Goal: Task Accomplishment & Management: Manage account settings

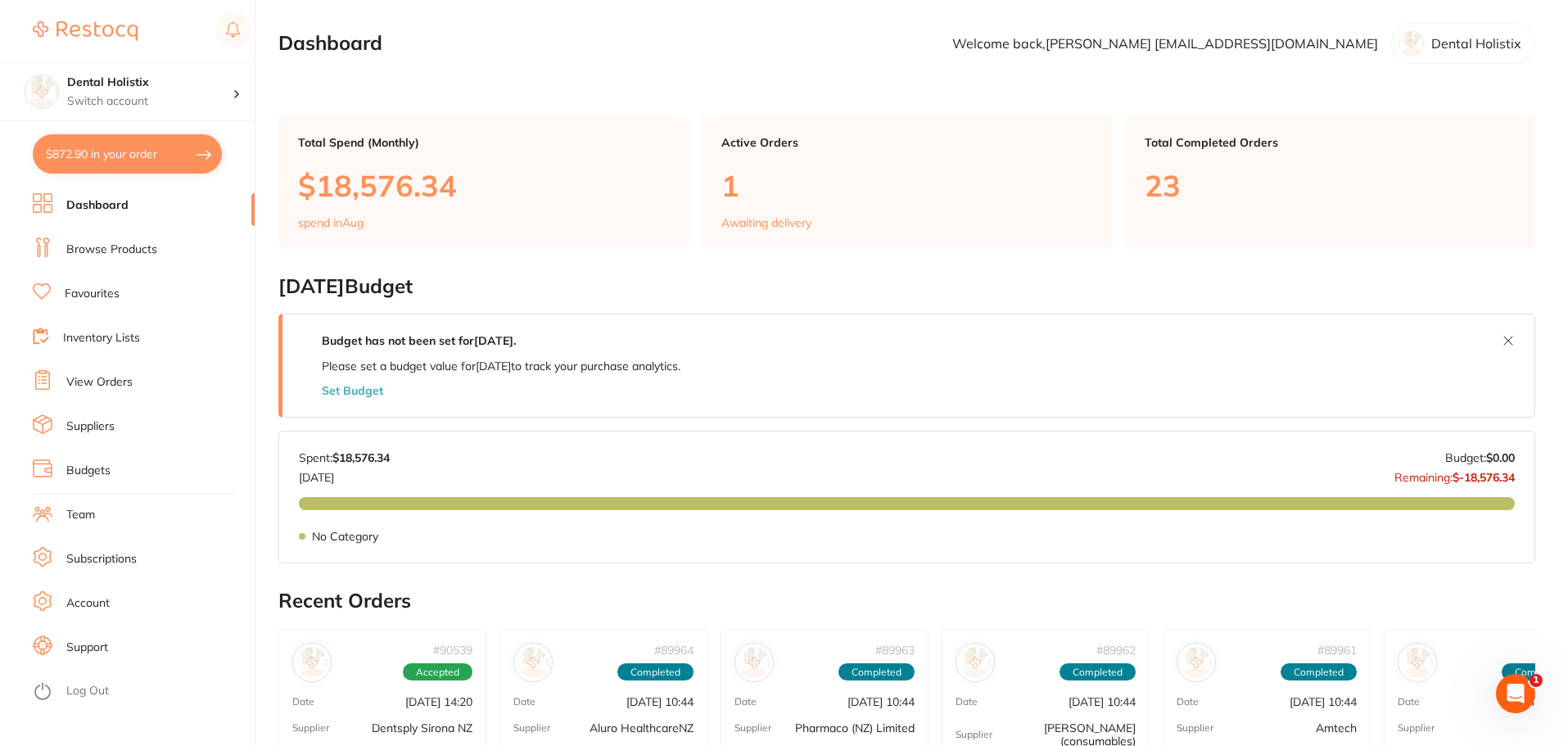
click at [197, 147] on button "$872.90 in your order" at bounding box center [128, 153] width 189 height 39
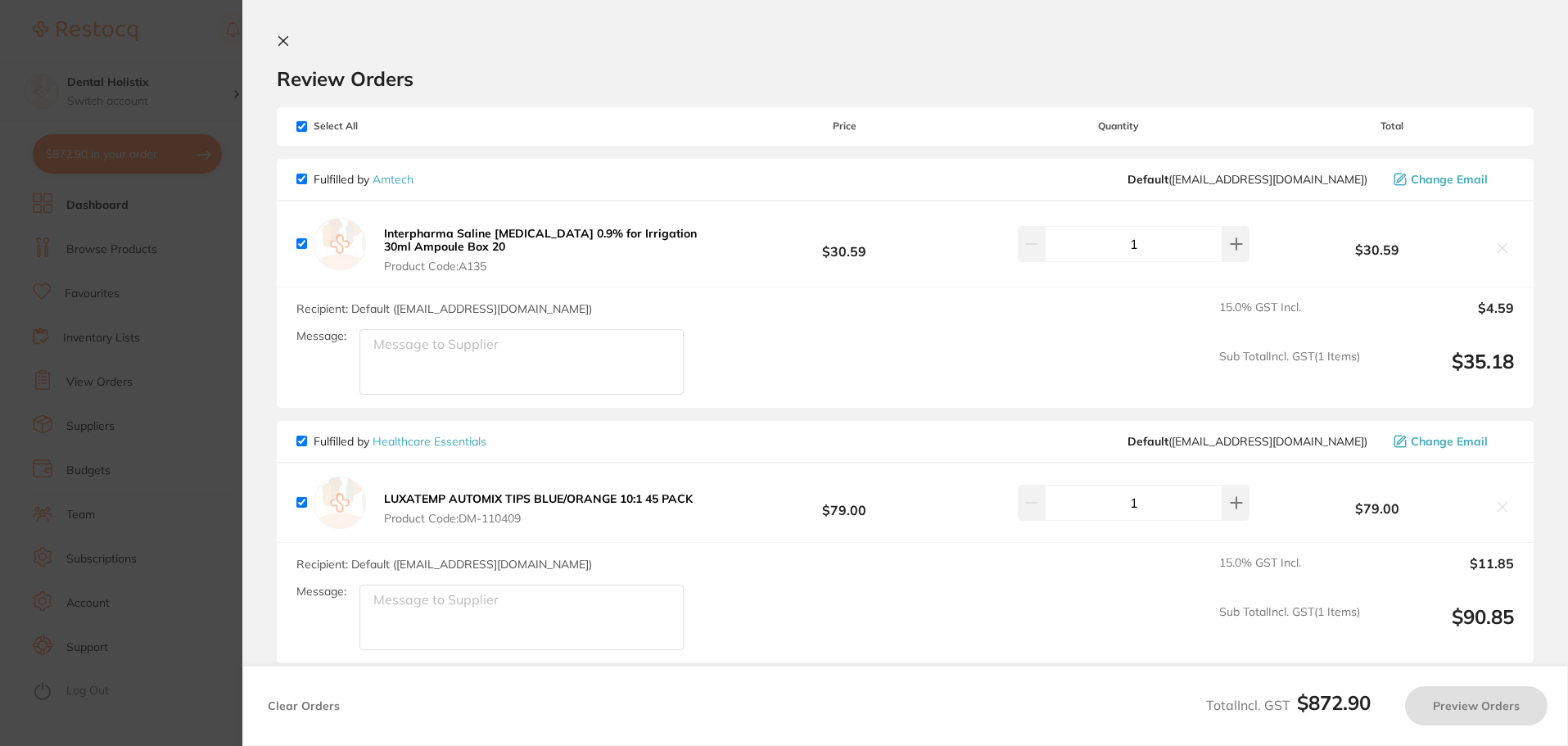
checkbox input "true"
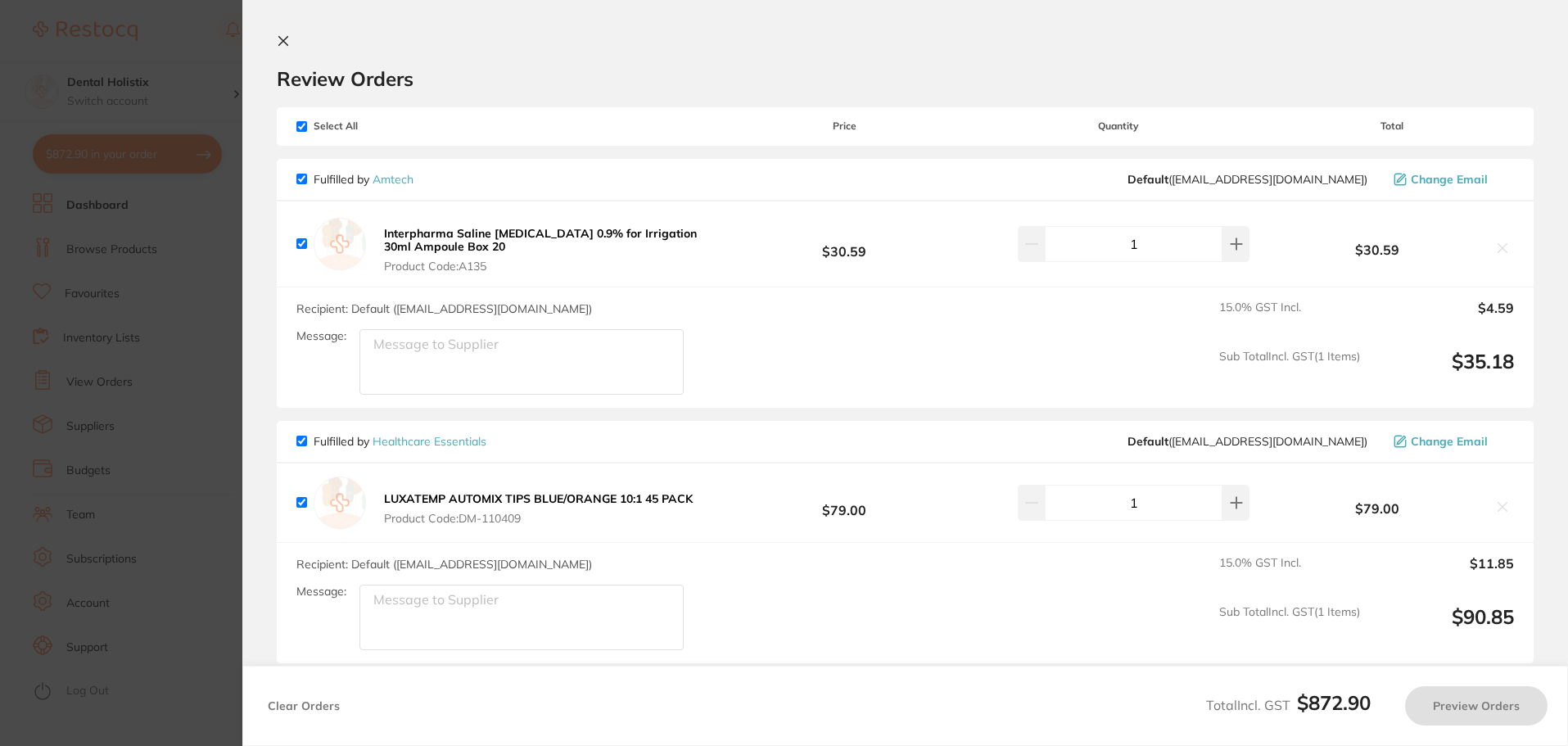
checkbox input "true"
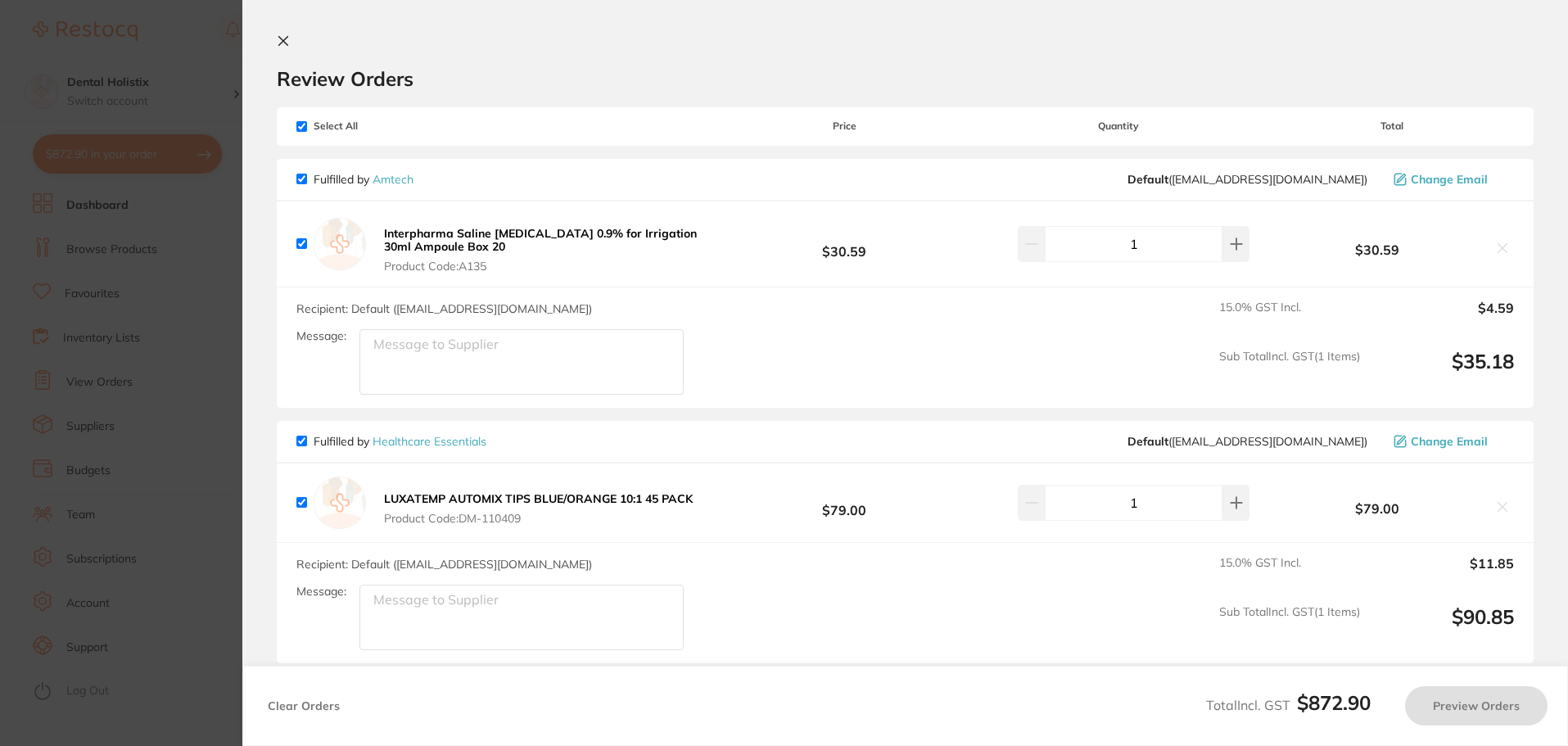
checkbox input "true"
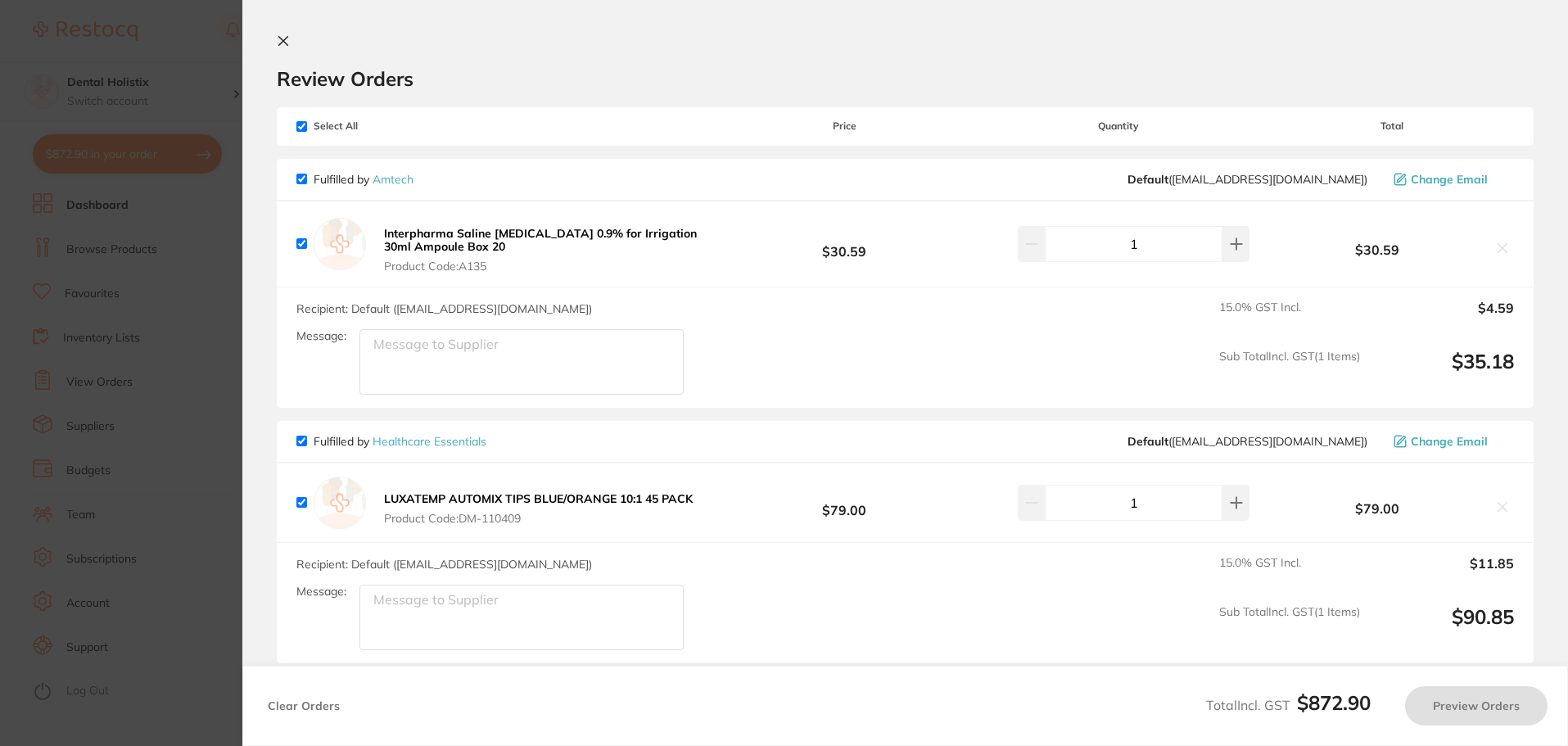
checkbox input "true"
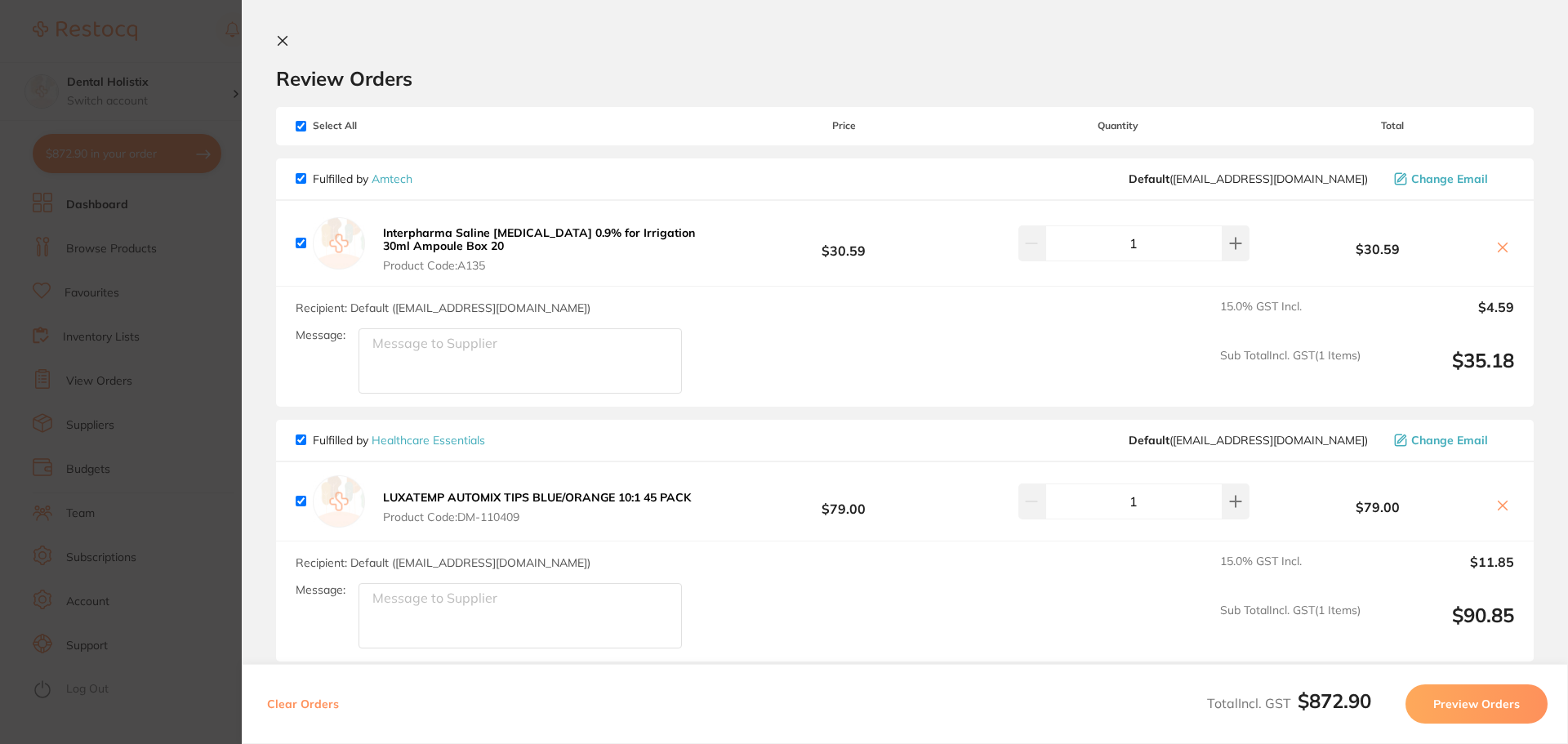
click at [286, 40] on icon at bounding box center [283, 41] width 13 height 13
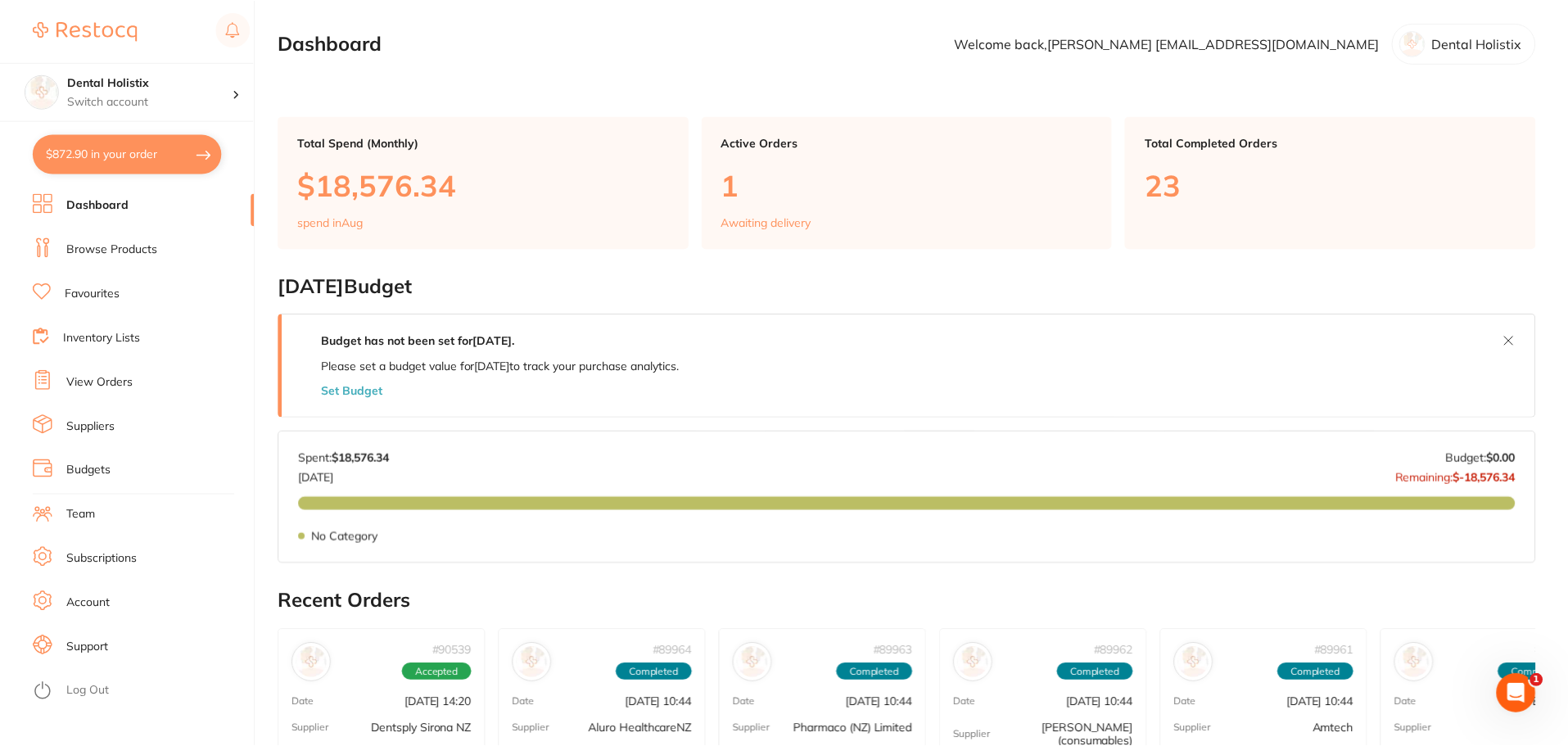
scroll to position [564, 0]
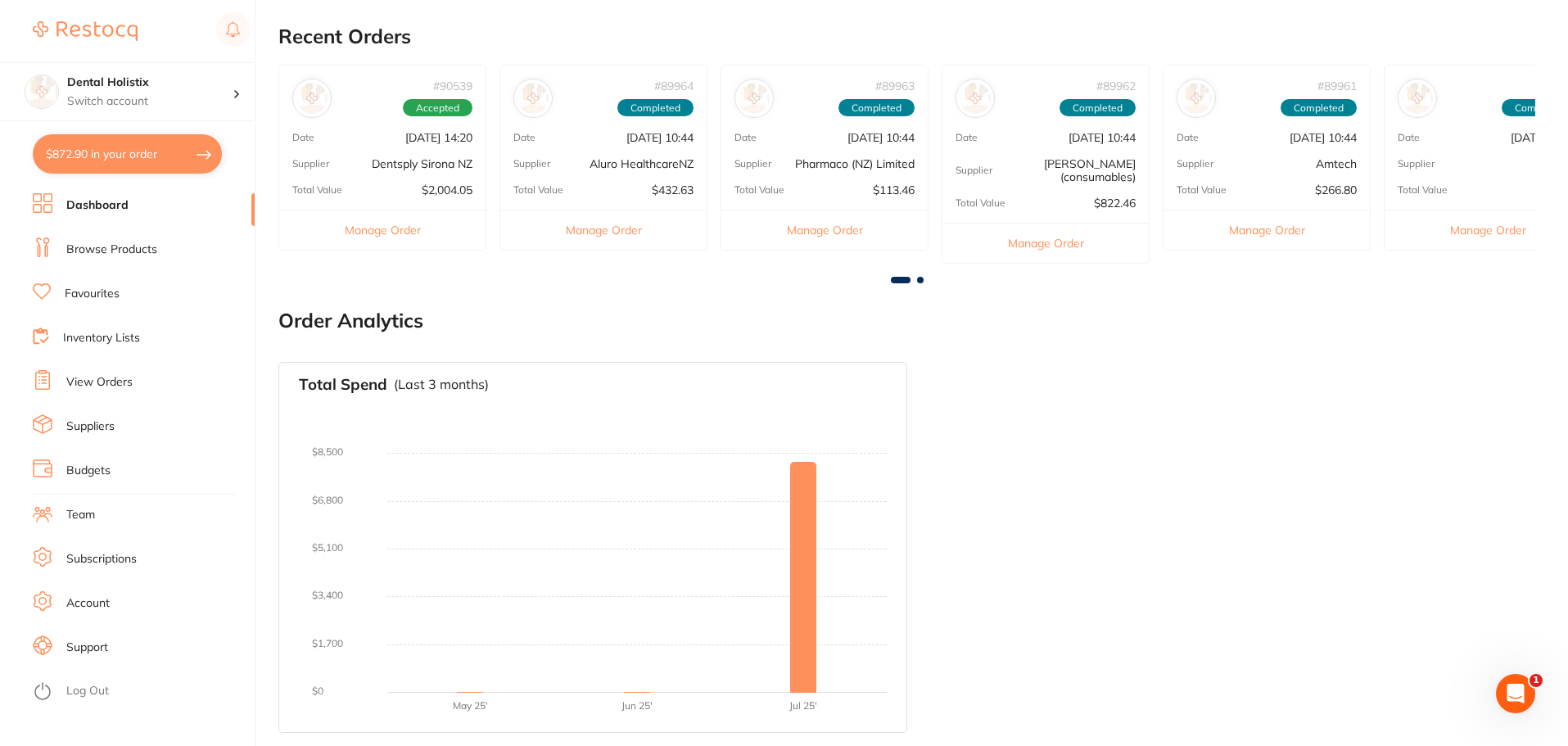
click at [80, 472] on link "Budgets" at bounding box center [88, 471] width 44 height 17
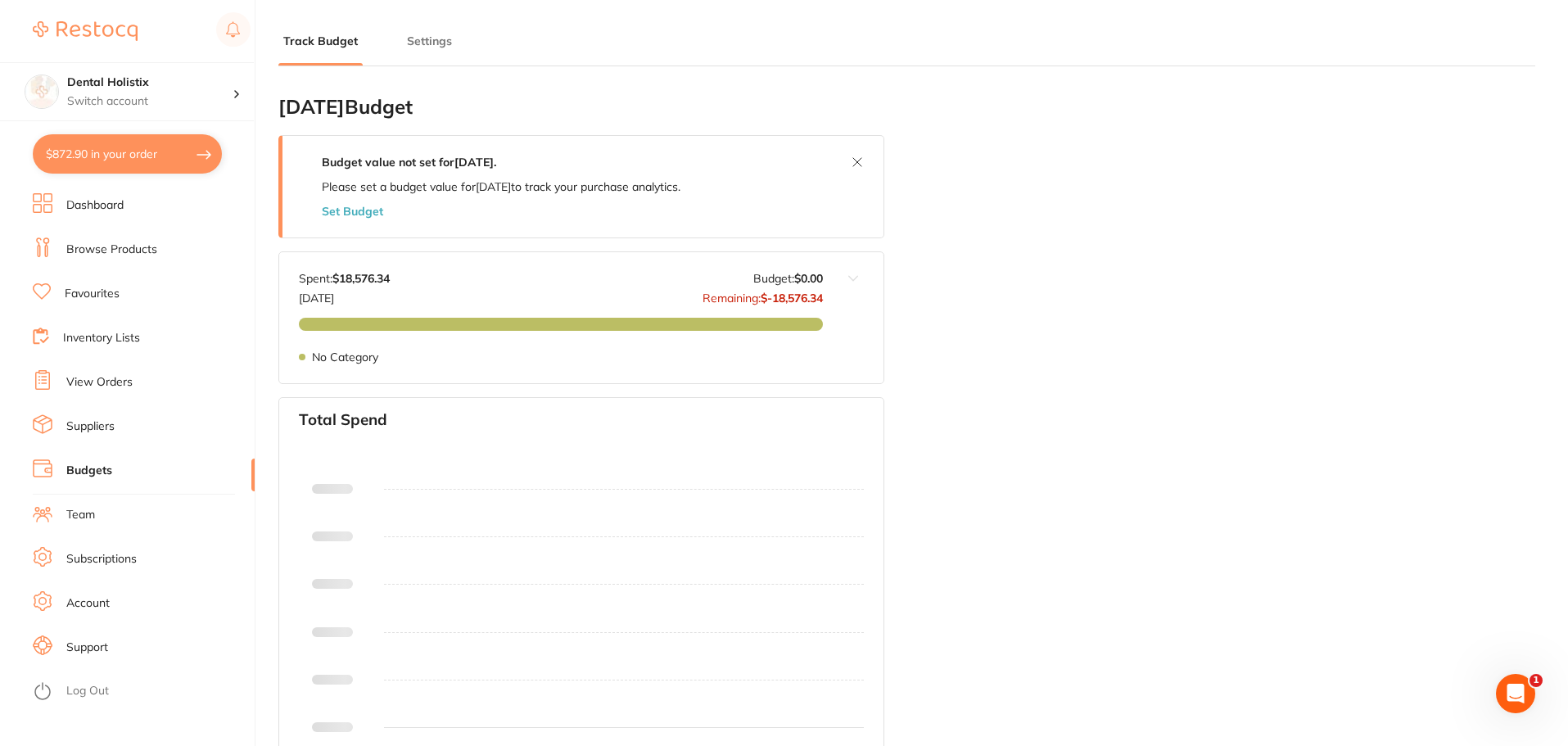
type input "0.0"
click at [116, 86] on h4 "Dental Holistix" at bounding box center [149, 83] width 165 height 17
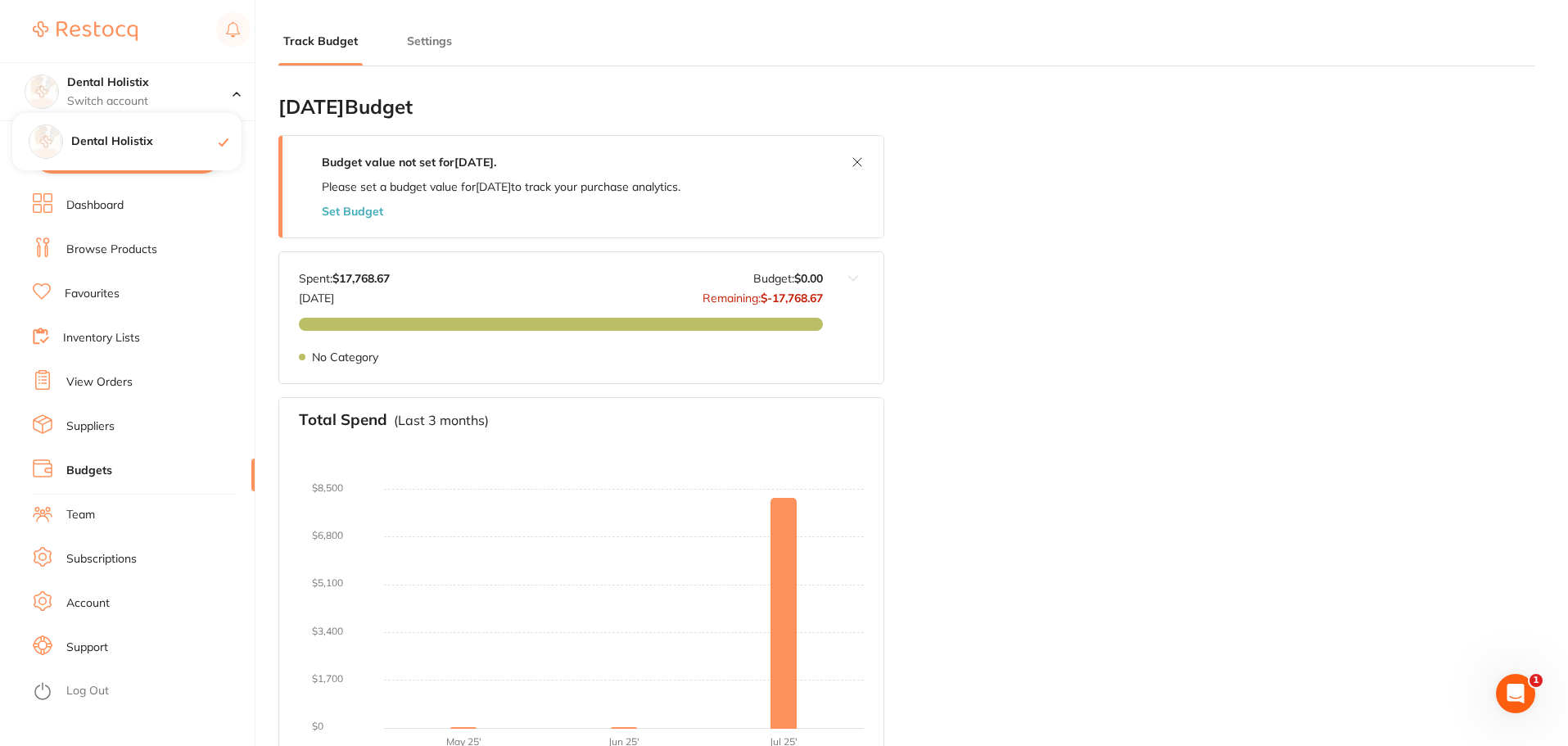
click at [104, 28] on img at bounding box center [85, 31] width 104 height 20
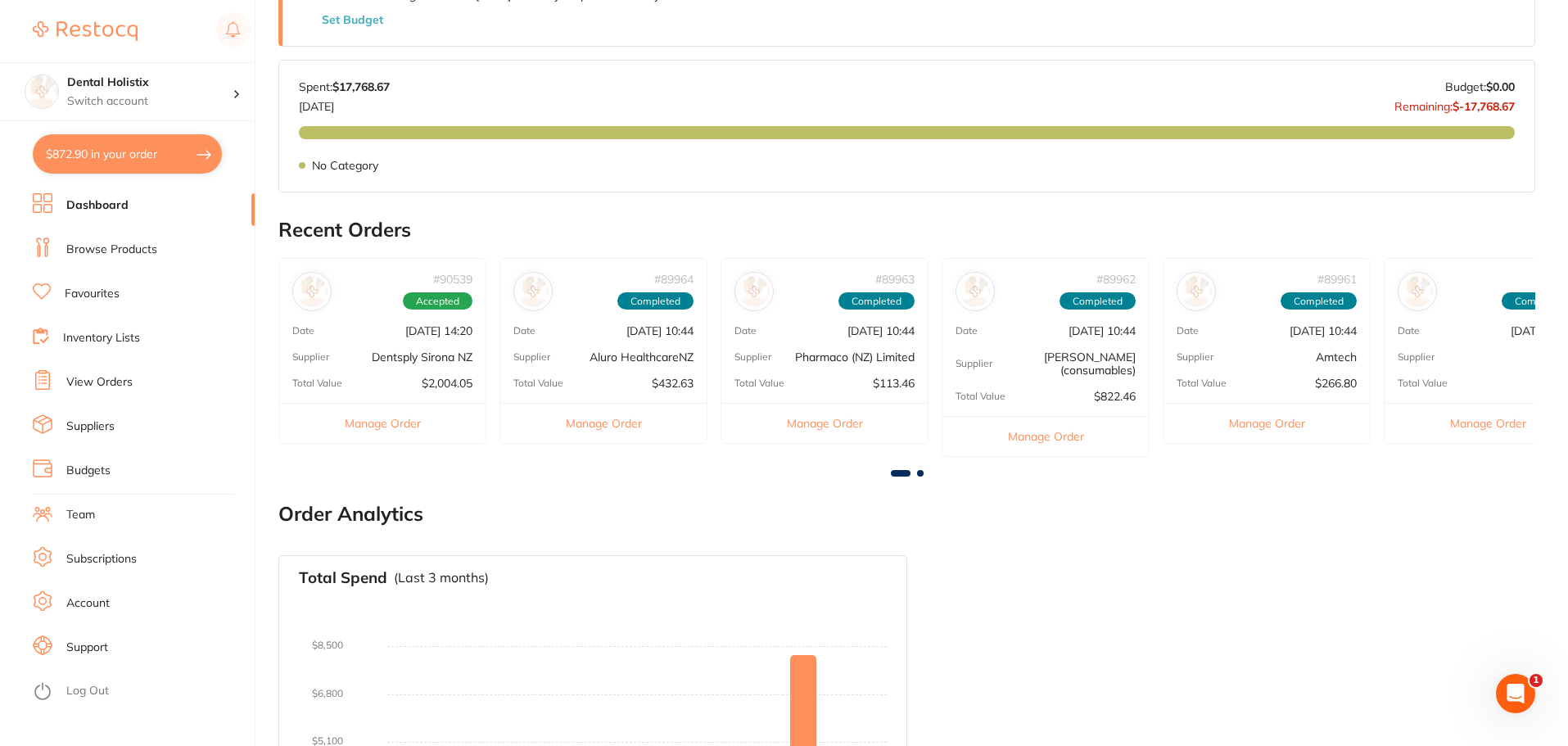
scroll to position [318, 0]
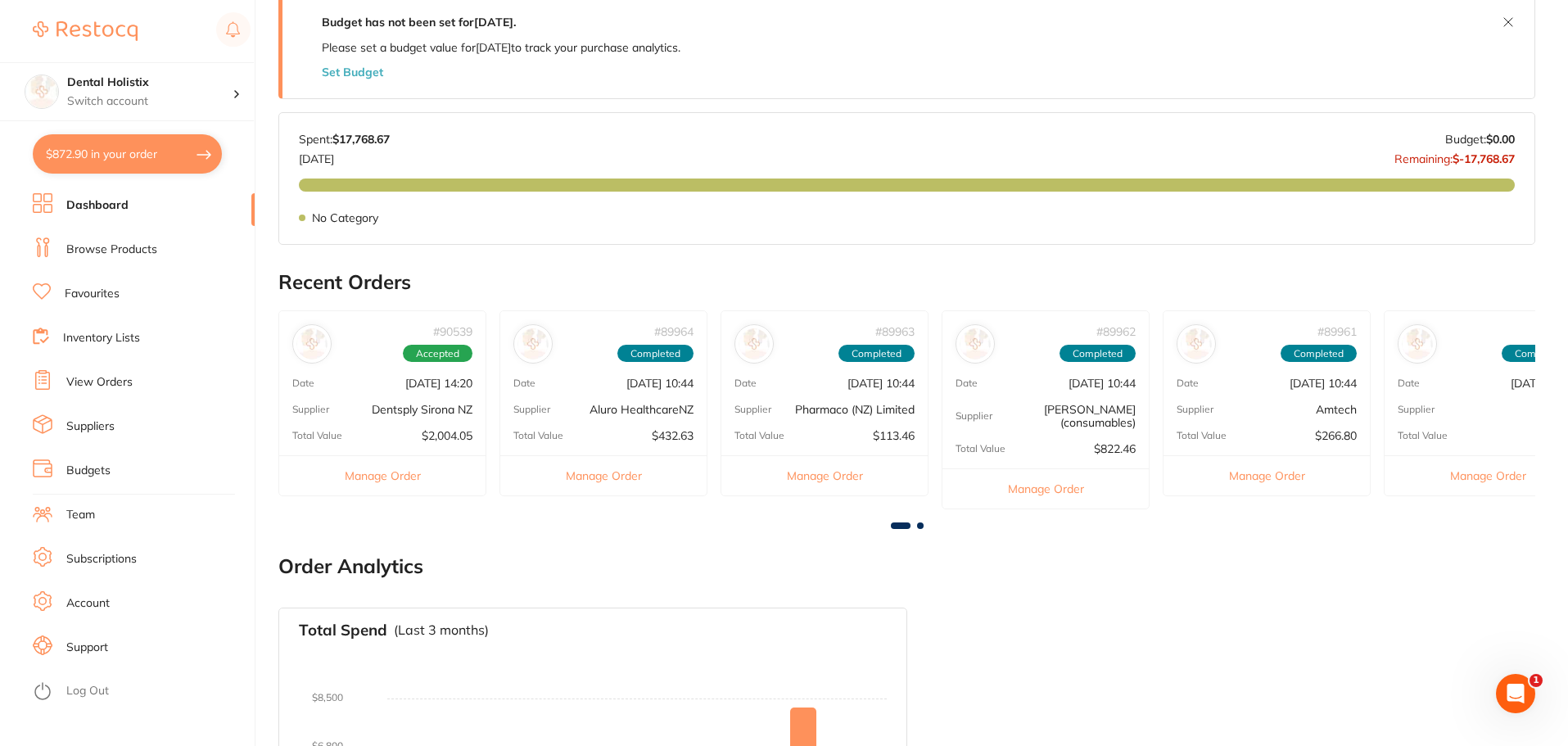
click at [660, 390] on div "# 89964 Completed Date [DATE] 10:44 Supplier Aluro HealthcareNZ Total Value $43…" at bounding box center [603, 403] width 208 height 186
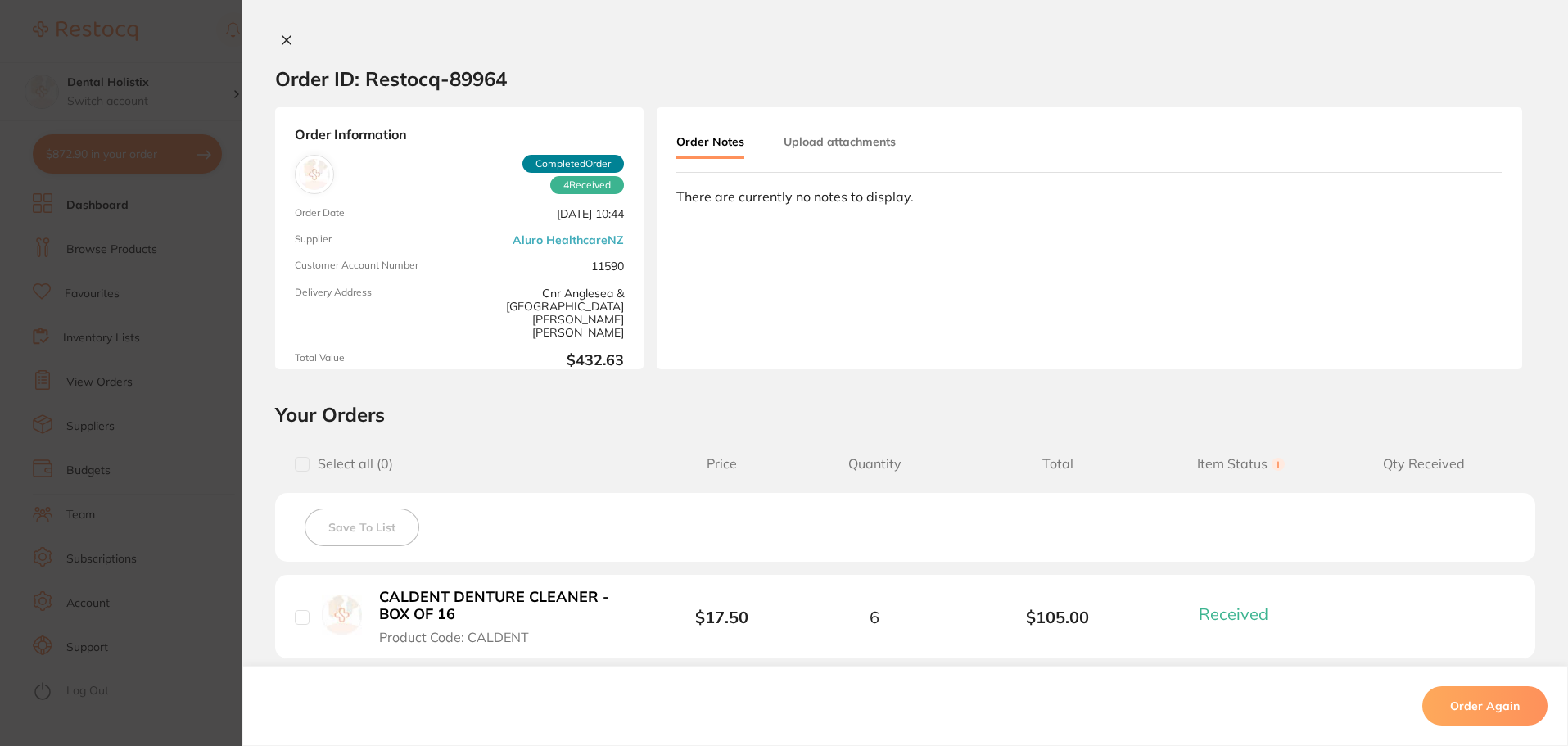
scroll to position [0, 0]
